Goal: Navigation & Orientation: Find specific page/section

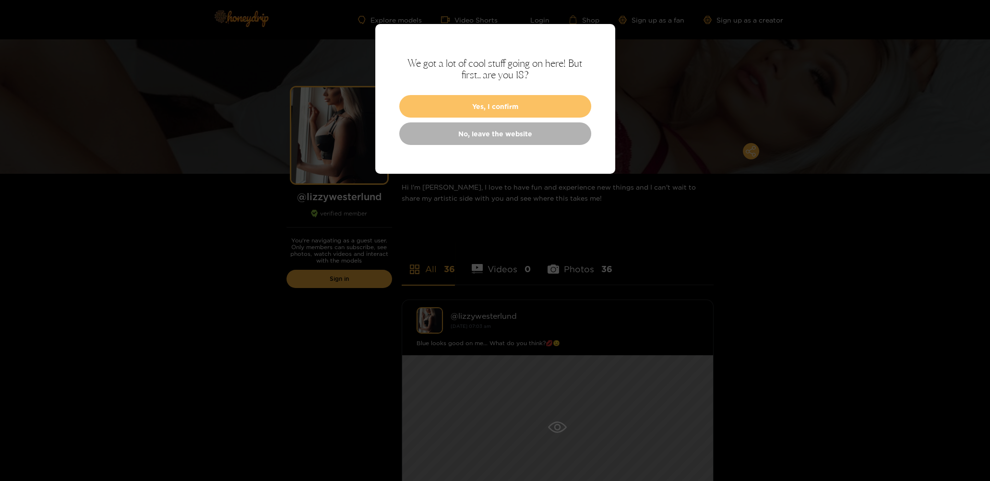
click at [418, 106] on button "Yes, I confirm" at bounding box center [495, 106] width 192 height 23
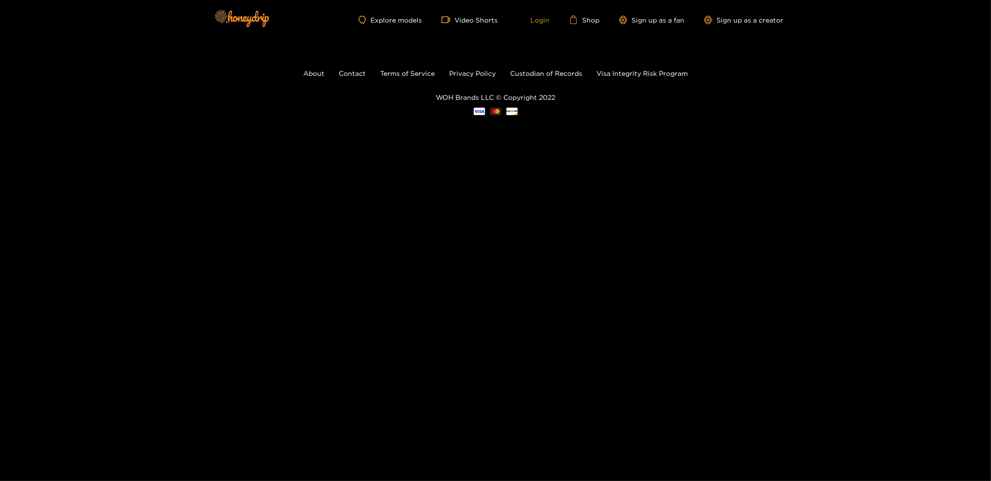
click at [536, 17] on link "Login" at bounding box center [533, 19] width 33 height 9
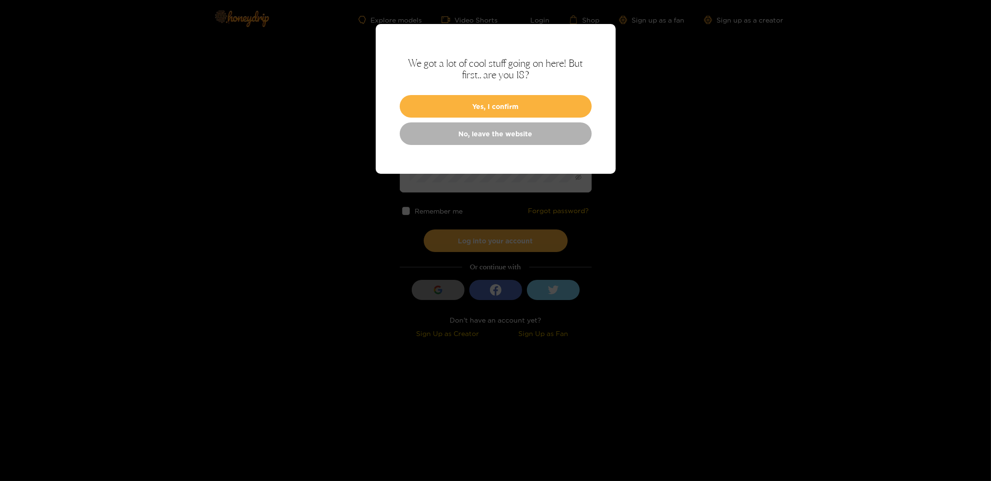
type input "**********"
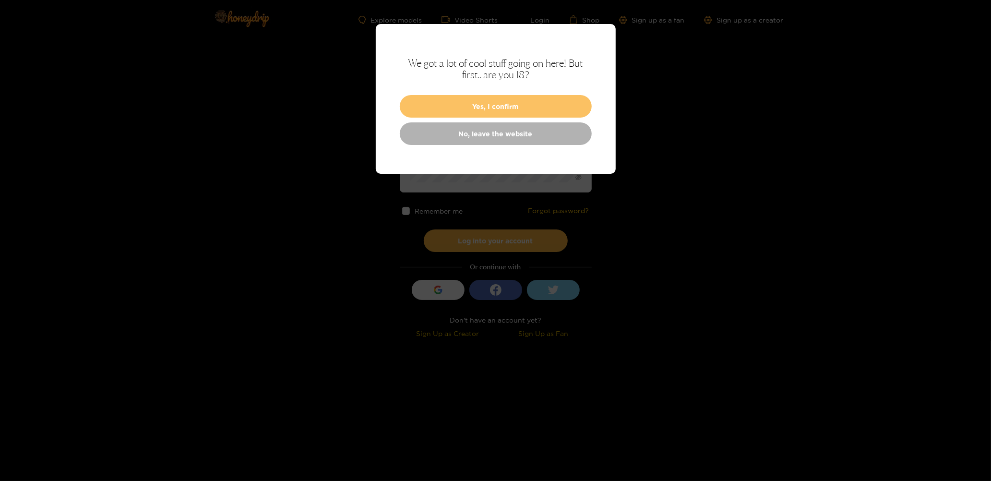
click at [489, 104] on button "Yes, I confirm" at bounding box center [496, 106] width 192 height 23
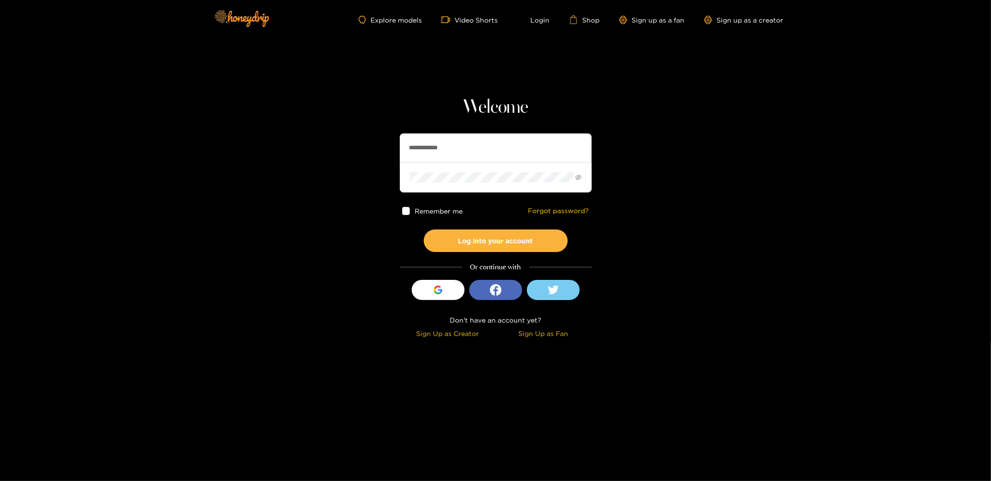
click at [404, 210] on span at bounding box center [406, 211] width 8 height 8
click at [451, 239] on button "Log into your account" at bounding box center [496, 240] width 144 height 23
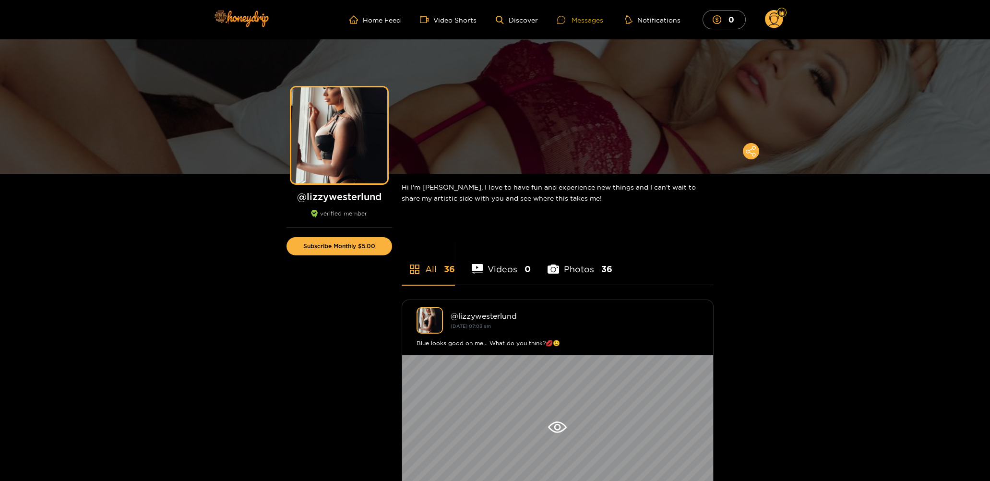
click at [565, 16] on icon at bounding box center [561, 20] width 8 height 8
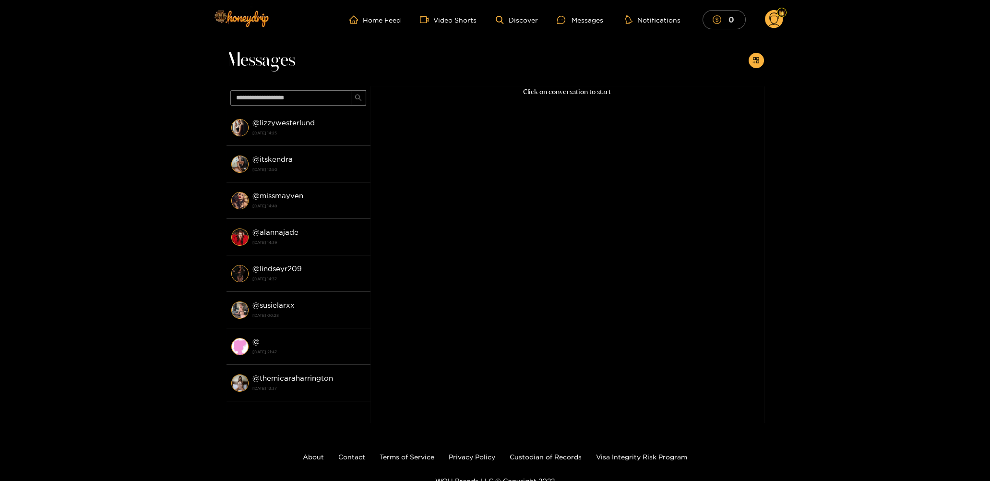
click at [726, 13] on button "0" at bounding box center [724, 19] width 43 height 19
